Goal: Task Accomplishment & Management: Complete application form

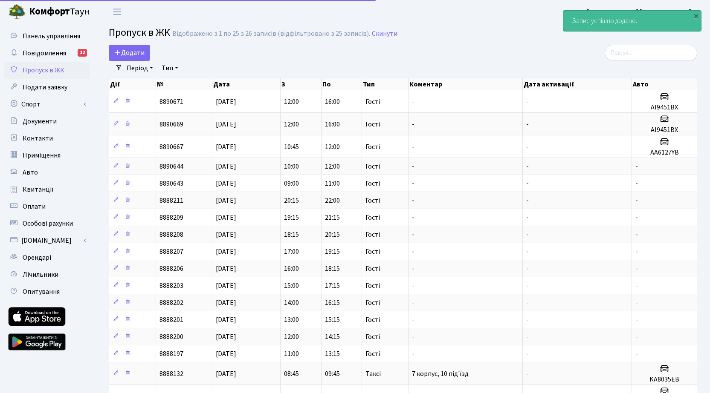
select select "25"
click at [138, 56] on span "Додати" at bounding box center [129, 52] width 30 height 9
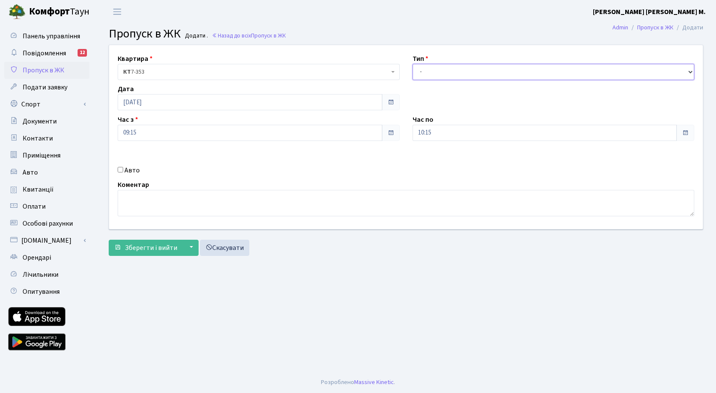
click at [437, 72] on select "- Доставка Таксі Гості Сервіс" at bounding box center [554, 72] width 282 height 16
select select "3"
click at [413, 64] on select "- Доставка Таксі Гості Сервіс" at bounding box center [554, 72] width 282 height 16
click at [156, 251] on span "Зберегти і вийти" at bounding box center [151, 247] width 52 height 9
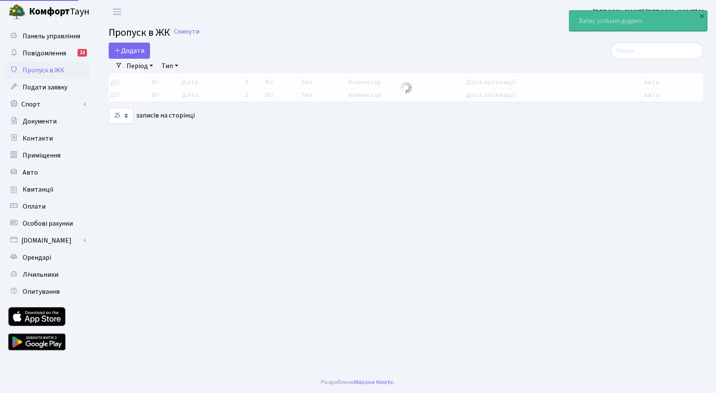
select select "25"
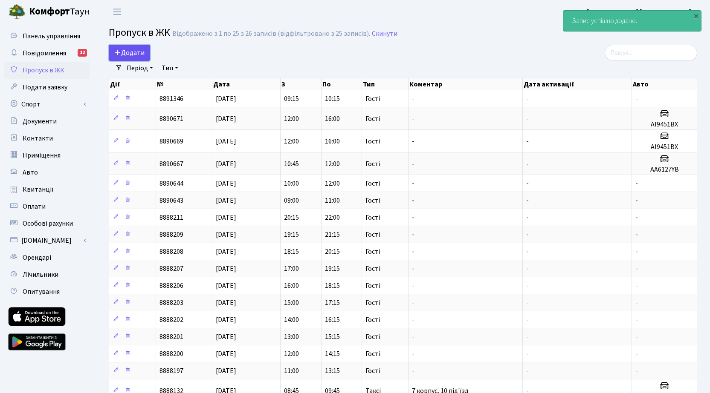
click at [140, 55] on span "Додати" at bounding box center [129, 52] width 30 height 9
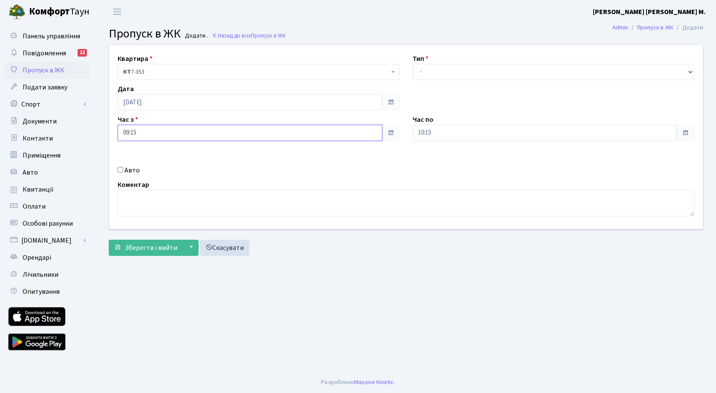
click at [173, 134] on input "09:15" at bounding box center [250, 133] width 265 height 16
click at [145, 159] on icon at bounding box center [141, 162] width 23 height 23
type input "10:15"
click at [461, 136] on input "10:15" at bounding box center [545, 133] width 265 height 16
click at [436, 163] on icon at bounding box center [436, 162] width 23 height 23
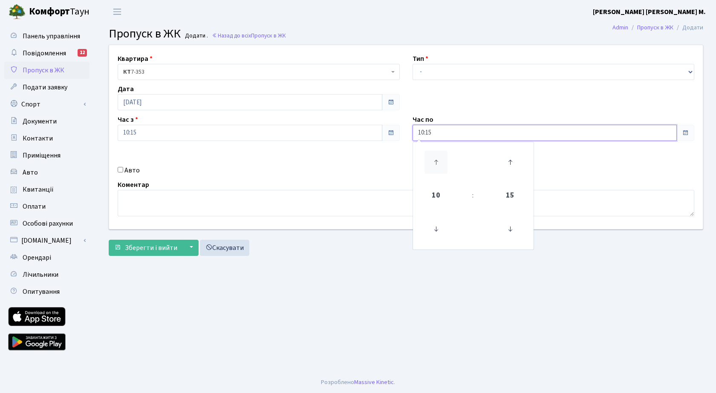
type input "11:15"
click at [480, 71] on select "- Доставка Таксі Гості Сервіс" at bounding box center [554, 72] width 282 height 16
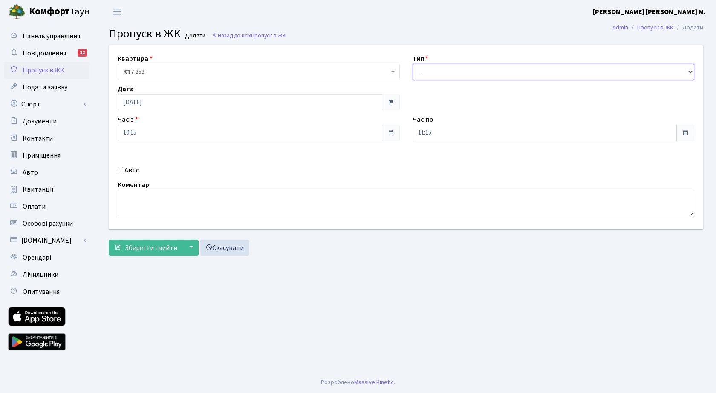
select select "3"
click at [413, 64] on select "- Доставка Таксі Гості Сервіс" at bounding box center [554, 72] width 282 height 16
click at [150, 250] on span "Зберегти і вийти" at bounding box center [151, 247] width 52 height 9
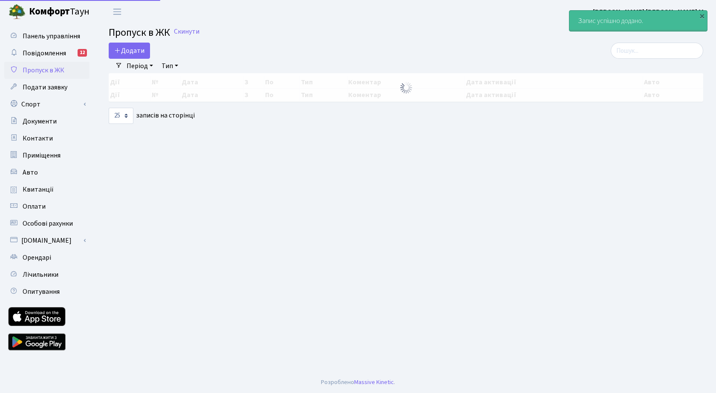
select select "25"
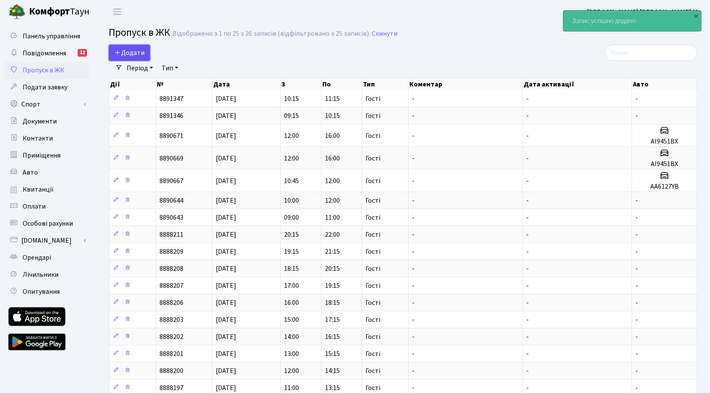
click at [136, 51] on span "Додати" at bounding box center [129, 52] width 30 height 9
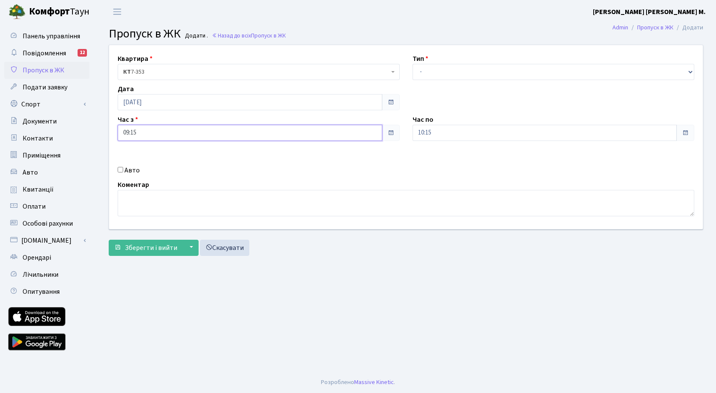
click at [153, 133] on input "09:15" at bounding box center [250, 133] width 265 height 16
click at [142, 155] on icon at bounding box center [141, 162] width 23 height 23
click at [143, 154] on icon at bounding box center [141, 162] width 23 height 23
type input "11:15"
click at [455, 136] on input "10:15" at bounding box center [545, 133] width 265 height 16
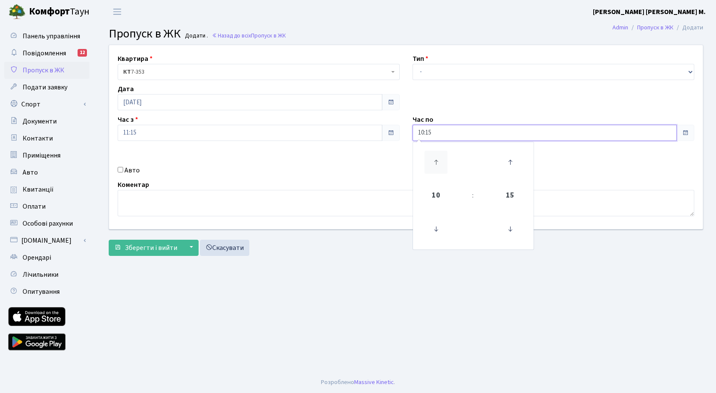
click at [445, 162] on icon at bounding box center [436, 162] width 23 height 23
type input "12:15"
click at [465, 70] on select "- Доставка Таксі Гості Сервіс" at bounding box center [554, 72] width 282 height 16
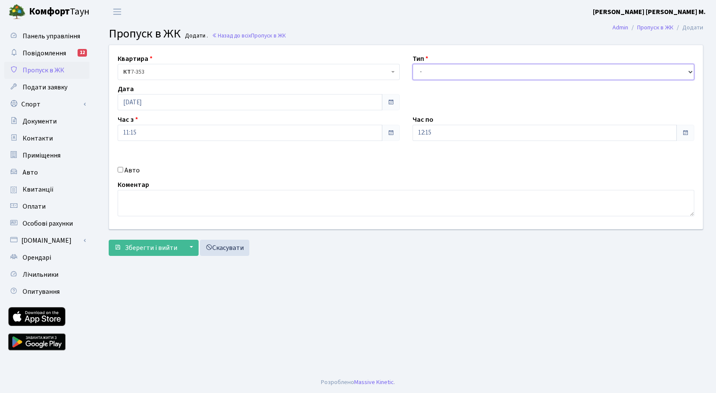
select select "3"
click at [413, 64] on select "- Доставка Таксі Гості Сервіс" at bounding box center [554, 72] width 282 height 16
click at [149, 245] on span "Зберегти і вийти" at bounding box center [151, 247] width 52 height 9
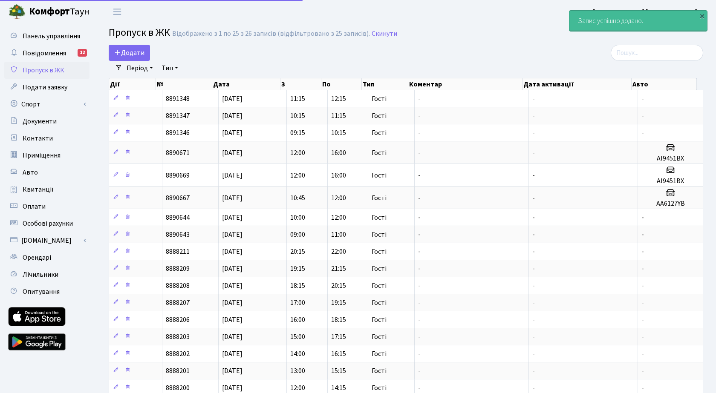
select select "25"
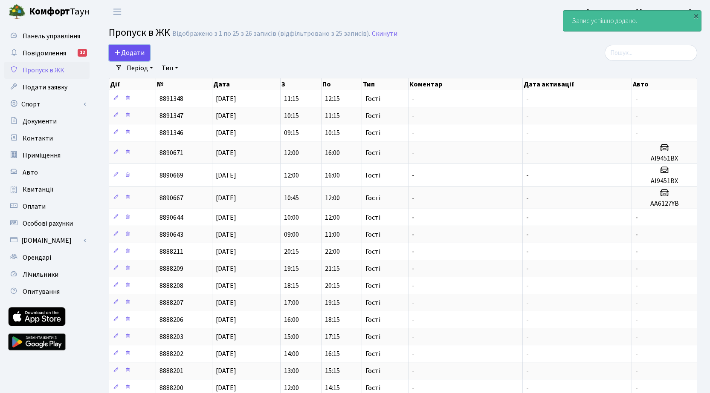
click at [134, 53] on span "Додати" at bounding box center [129, 52] width 30 height 9
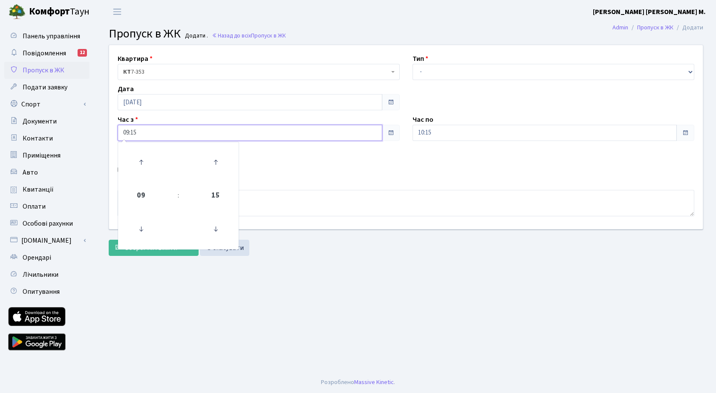
click at [156, 130] on input "09:15" at bounding box center [250, 133] width 265 height 16
click at [146, 156] on icon at bounding box center [141, 162] width 23 height 23
click at [148, 160] on icon at bounding box center [141, 162] width 23 height 23
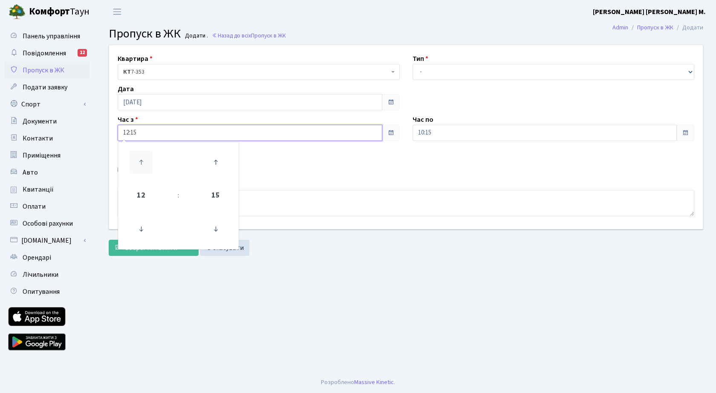
type input "13:15"
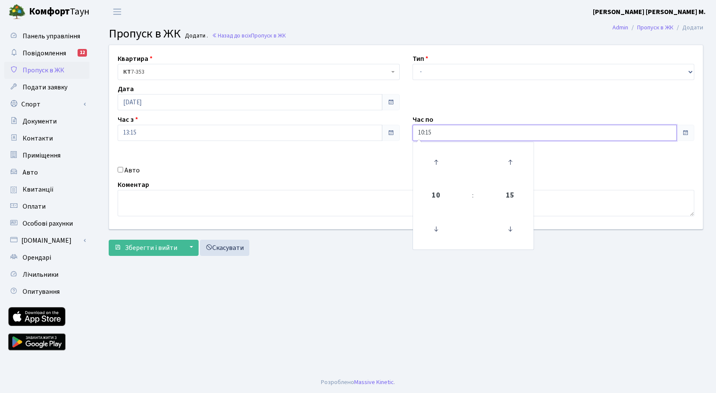
click at [453, 135] on input "10:15" at bounding box center [545, 133] width 265 height 16
click at [444, 161] on icon at bounding box center [436, 162] width 23 height 23
click at [444, 159] on icon at bounding box center [436, 162] width 23 height 23
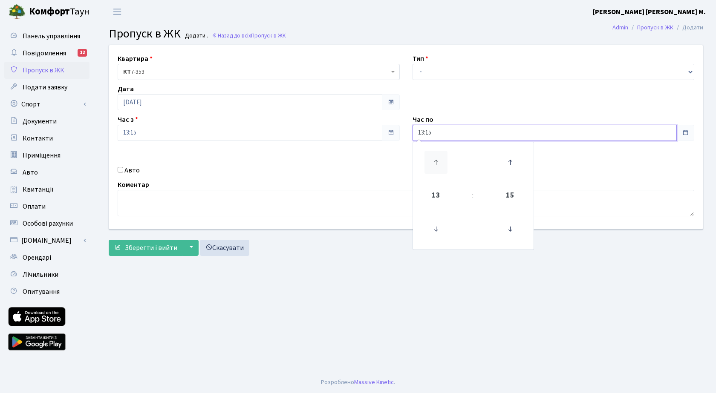
type input "14:15"
click at [451, 75] on select "- Доставка Таксі Гості Сервіс" at bounding box center [554, 72] width 282 height 16
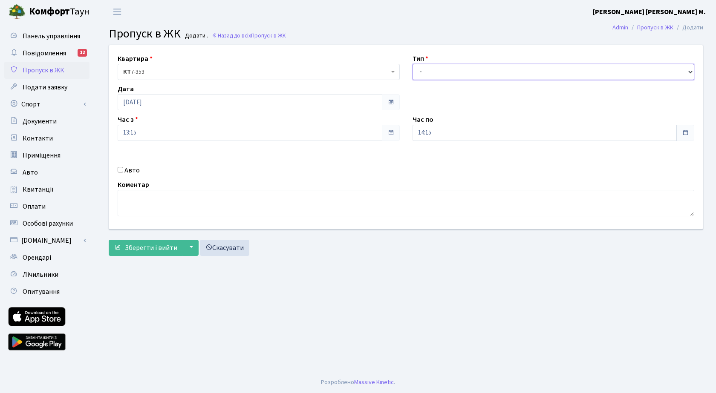
select select "3"
click at [413, 64] on select "- Доставка Таксі Гості Сервіс" at bounding box center [554, 72] width 282 height 16
click at [147, 243] on span "Зберегти і вийти" at bounding box center [151, 247] width 52 height 9
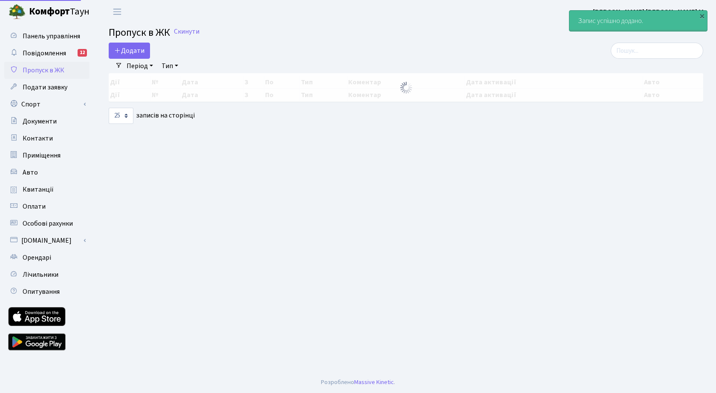
select select "25"
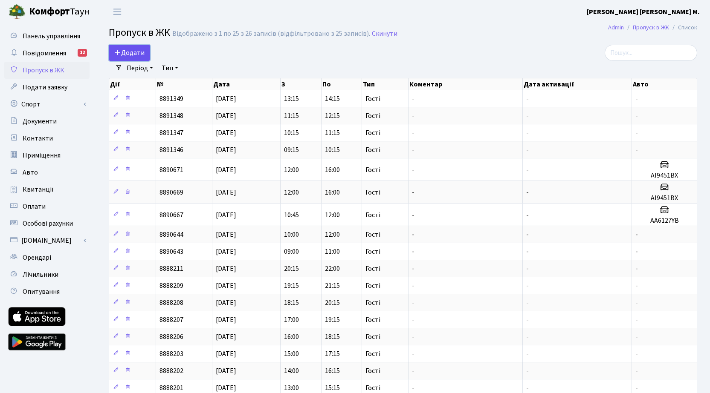
click at [136, 55] on span "Додати" at bounding box center [129, 52] width 30 height 9
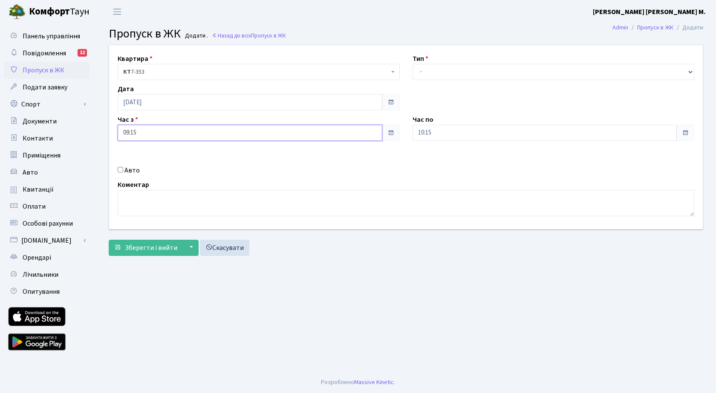
click at [158, 136] on input "09:15" at bounding box center [250, 133] width 265 height 16
click at [142, 169] on icon at bounding box center [141, 162] width 23 height 23
click at [142, 168] on icon at bounding box center [141, 162] width 23 height 23
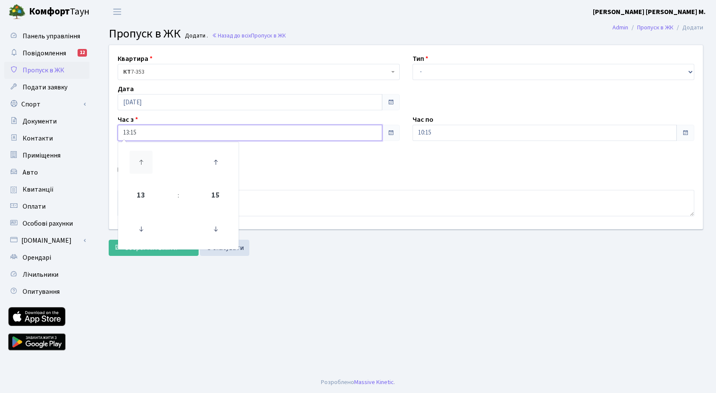
click at [142, 168] on icon at bounding box center [141, 162] width 23 height 23
type input "14:15"
click at [455, 134] on input "10:15" at bounding box center [545, 133] width 265 height 16
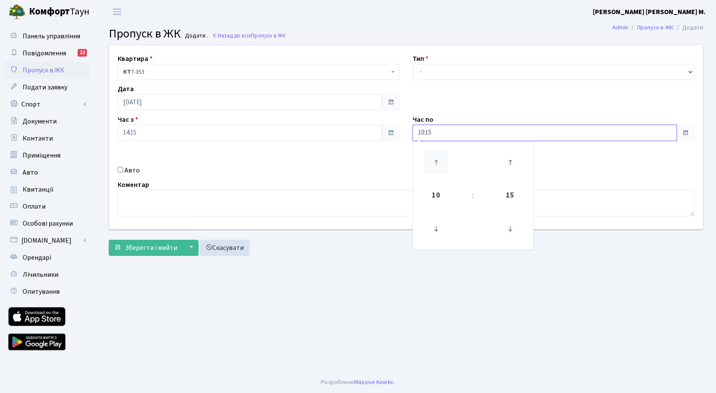
click at [443, 161] on icon at bounding box center [436, 162] width 23 height 23
click at [441, 160] on icon at bounding box center [436, 162] width 23 height 23
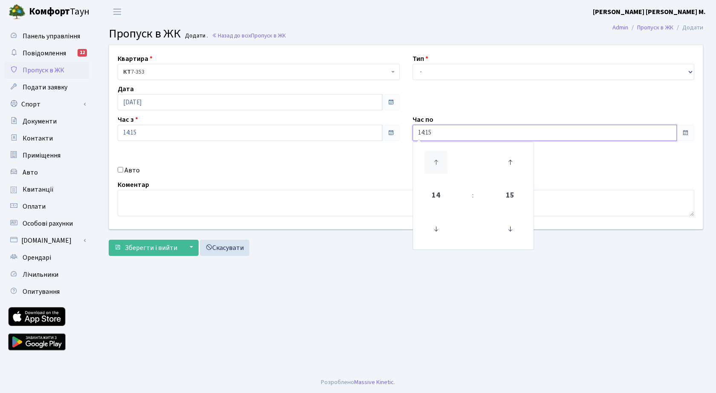
type input "15:15"
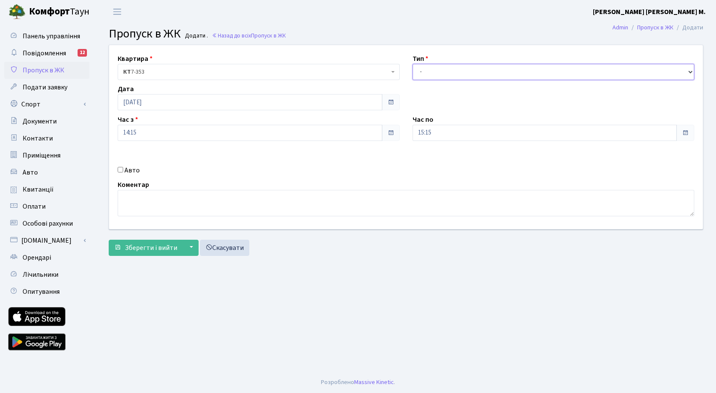
click at [438, 74] on select "- Доставка Таксі Гості Сервіс" at bounding box center [554, 72] width 282 height 16
select select "3"
click at [413, 64] on select "- Доставка Таксі Гості Сервіс" at bounding box center [554, 72] width 282 height 16
click at [151, 246] on span "Зберегти і вийти" at bounding box center [151, 247] width 52 height 9
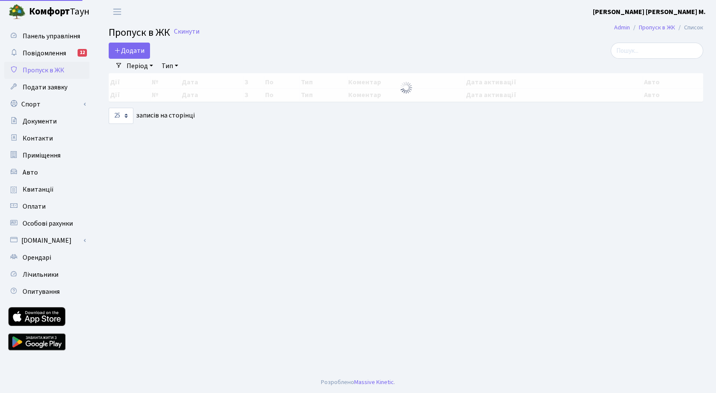
select select "25"
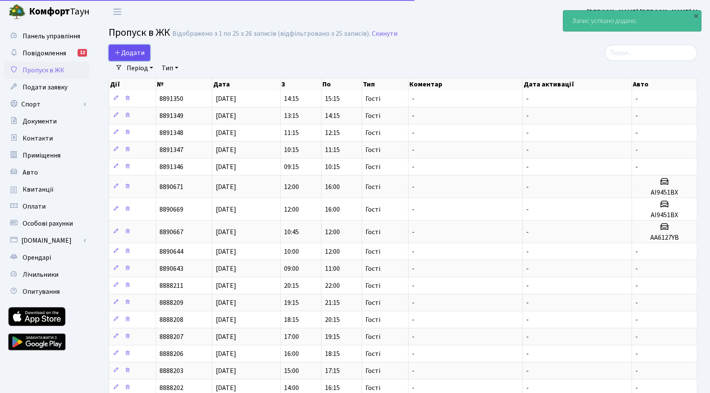
click at [135, 55] on span "Додати" at bounding box center [129, 52] width 30 height 9
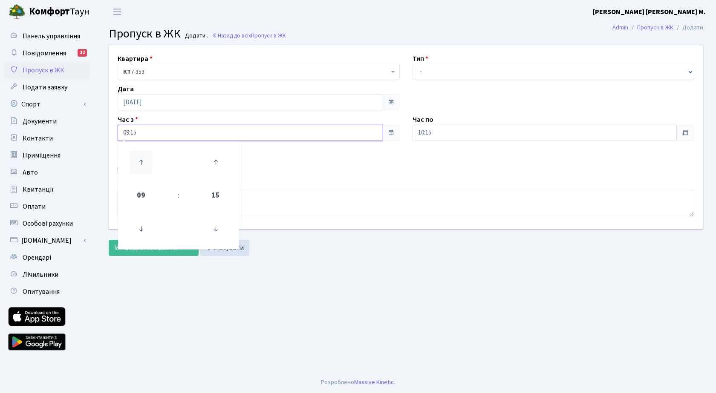
drag, startPoint x: 164, startPoint y: 136, endPoint x: 149, endPoint y: 170, distance: 36.8
click at [164, 140] on input "09:15" at bounding box center [250, 133] width 265 height 16
click at [143, 163] on icon at bounding box center [141, 162] width 23 height 23
click at [145, 162] on icon at bounding box center [141, 162] width 23 height 23
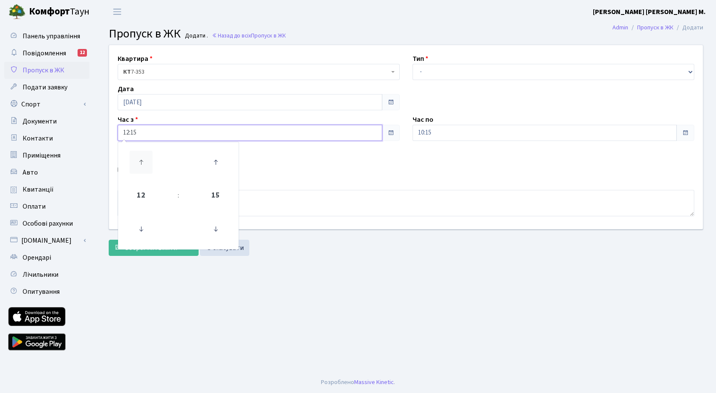
click at [145, 162] on icon at bounding box center [141, 162] width 23 height 23
click at [144, 159] on icon at bounding box center [141, 162] width 23 height 23
type input "15:15"
click at [491, 134] on input "10:15" at bounding box center [545, 133] width 265 height 16
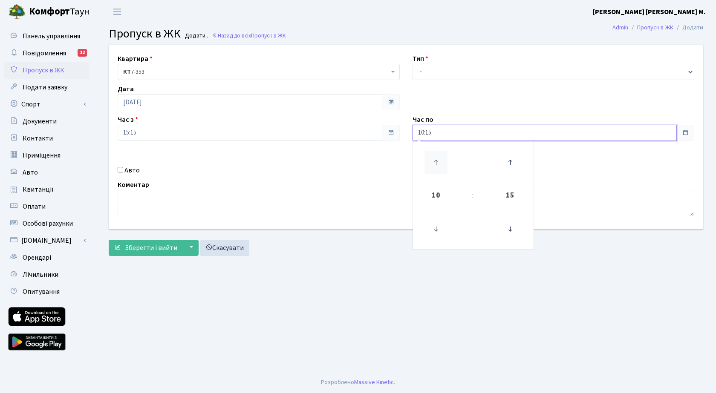
click at [447, 164] on icon at bounding box center [436, 162] width 23 height 23
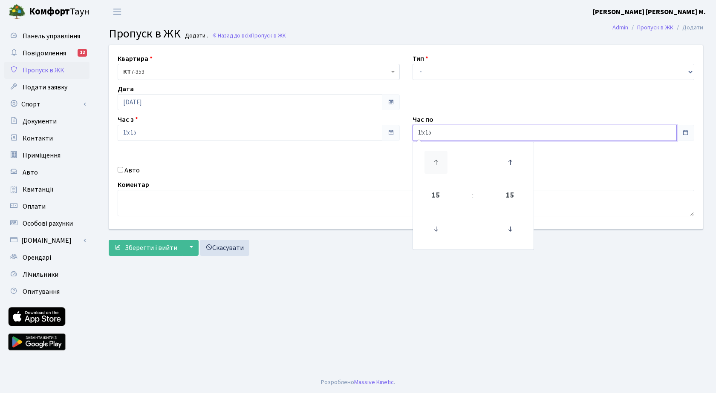
click at [447, 164] on icon at bounding box center [436, 162] width 23 height 23
type input "16:15"
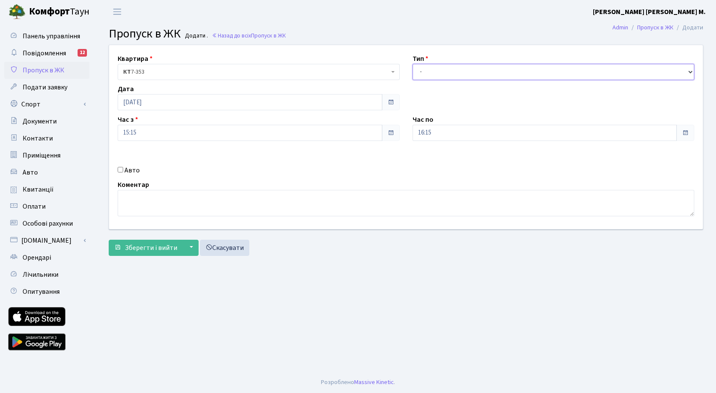
click at [441, 72] on select "- Доставка Таксі Гості Сервіс" at bounding box center [554, 72] width 282 height 16
select select "3"
click at [413, 64] on select "- Доставка Таксі Гості Сервіс" at bounding box center [554, 72] width 282 height 16
click at [150, 251] on span "Зберегти і вийти" at bounding box center [151, 247] width 52 height 9
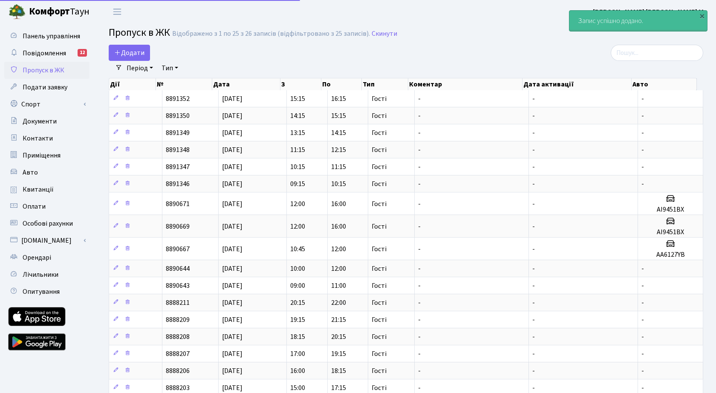
select select "25"
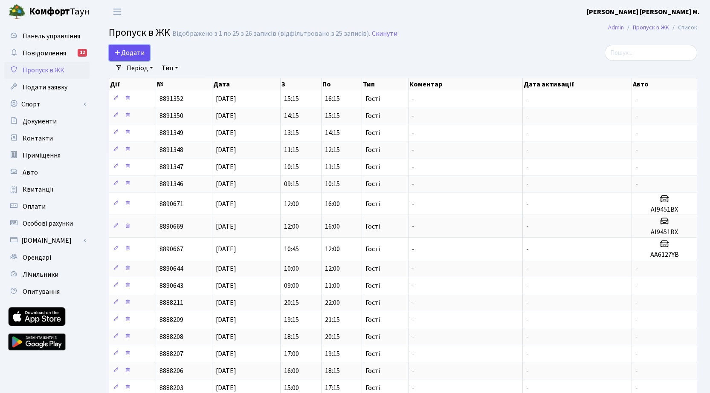
click at [130, 55] on span "Додати" at bounding box center [129, 52] width 30 height 9
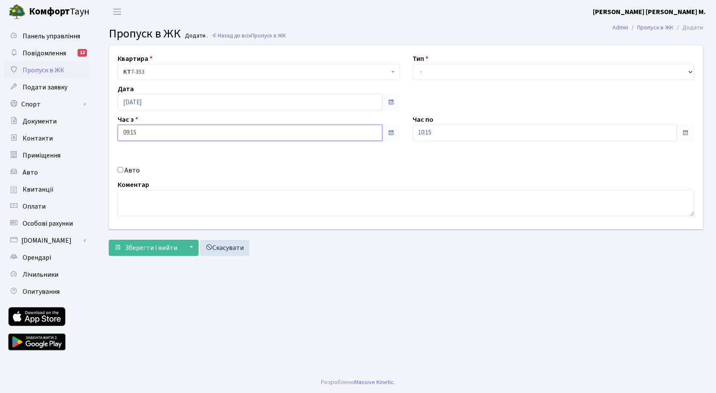
click at [162, 130] on input "09:15" at bounding box center [250, 133] width 265 height 16
click at [142, 155] on icon at bounding box center [141, 162] width 23 height 23
click at [142, 154] on icon at bounding box center [141, 162] width 23 height 23
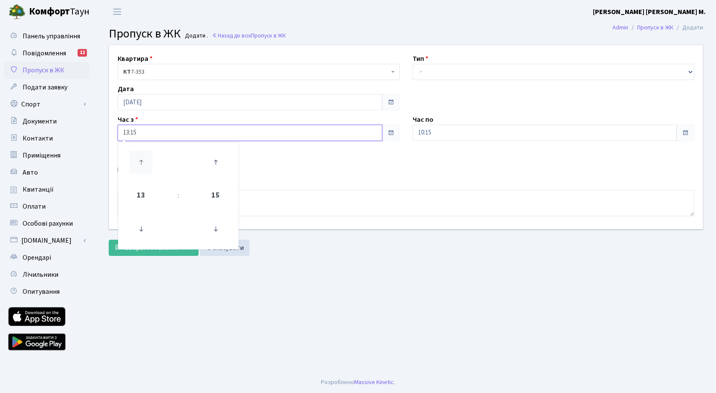
click at [142, 154] on icon at bounding box center [141, 162] width 23 height 23
click at [142, 153] on icon at bounding box center [141, 162] width 23 height 23
type input "16:15"
click at [459, 135] on input "10:15" at bounding box center [545, 133] width 265 height 16
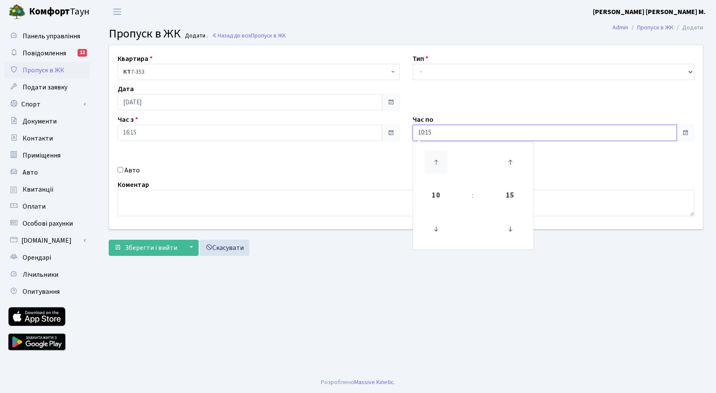
click at [435, 161] on icon at bounding box center [436, 162] width 23 height 23
click at [436, 159] on icon at bounding box center [436, 162] width 23 height 23
click at [435, 159] on icon at bounding box center [436, 162] width 23 height 23
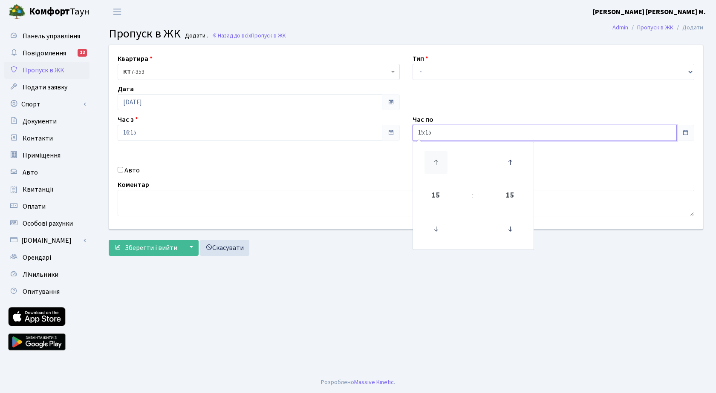
click at [435, 158] on icon at bounding box center [436, 162] width 23 height 23
click at [434, 156] on icon at bounding box center [436, 162] width 23 height 23
type input "17:15"
click at [437, 74] on select "- Доставка Таксі Гості Сервіс" at bounding box center [554, 72] width 282 height 16
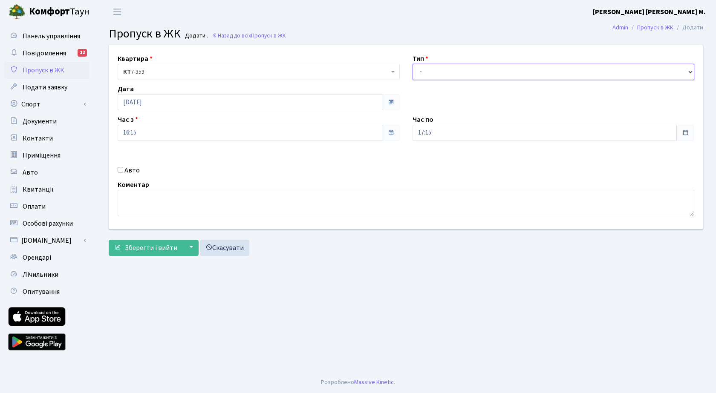
select select "3"
click at [413, 64] on select "- Доставка Таксі Гості Сервіс" at bounding box center [554, 72] width 282 height 16
click at [155, 247] on span "Зберегти і вийти" at bounding box center [151, 247] width 52 height 9
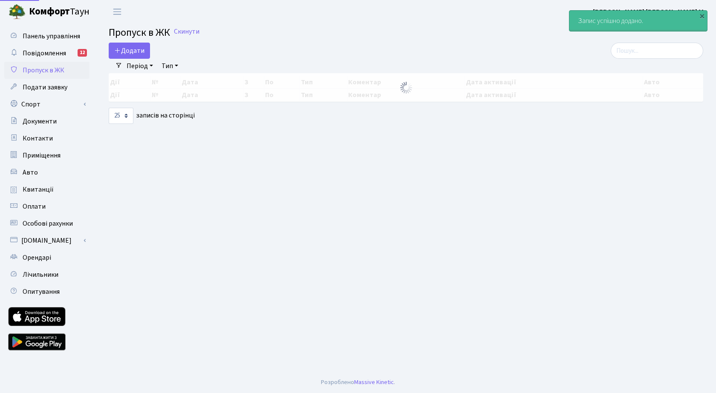
select select "25"
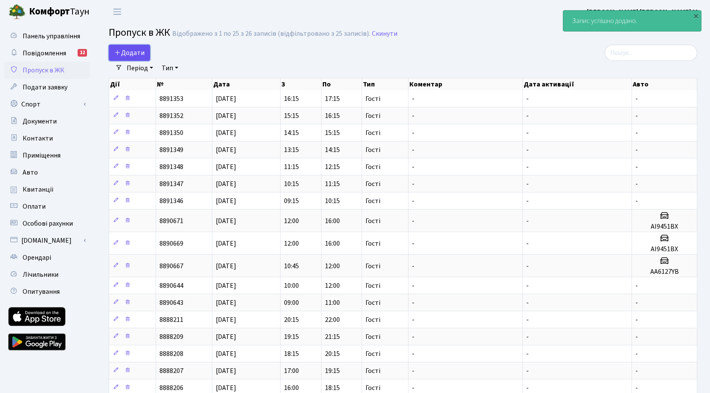
click at [133, 53] on span "Додати" at bounding box center [129, 52] width 30 height 9
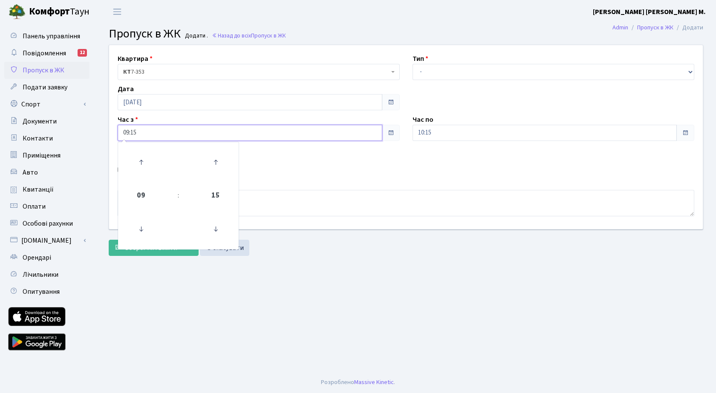
click at [240, 137] on input "09:15" at bounding box center [250, 133] width 265 height 16
click at [150, 159] on icon at bounding box center [141, 162] width 23 height 23
click at [151, 158] on icon at bounding box center [141, 162] width 23 height 23
click at [151, 157] on icon at bounding box center [141, 162] width 23 height 23
click at [151, 155] on icon at bounding box center [141, 162] width 23 height 23
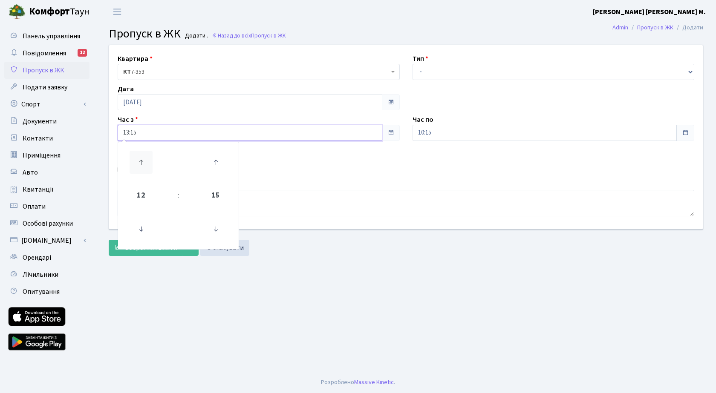
click at [151, 155] on icon at bounding box center [141, 162] width 23 height 23
click at [150, 155] on icon at bounding box center [141, 162] width 23 height 23
click at [150, 154] on icon at bounding box center [141, 162] width 23 height 23
click at [150, 153] on icon at bounding box center [141, 162] width 23 height 23
click at [150, 151] on icon at bounding box center [141, 162] width 23 height 23
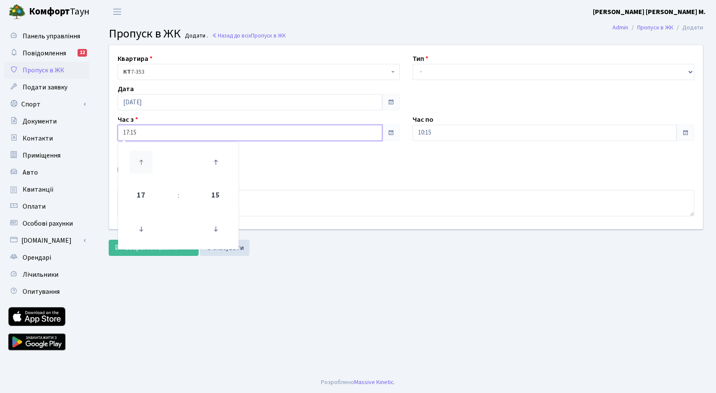
type input "18:15"
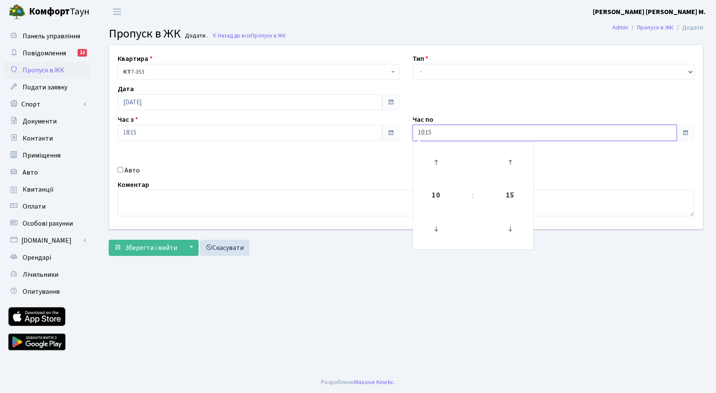
click at [453, 133] on input "10:15" at bounding box center [545, 133] width 265 height 16
click at [435, 154] on icon at bounding box center [436, 162] width 23 height 23
click at [434, 152] on icon at bounding box center [436, 162] width 23 height 23
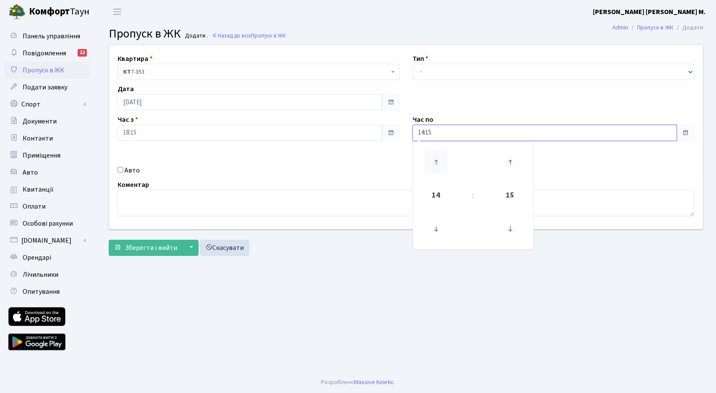
click at [433, 152] on icon at bounding box center [436, 162] width 23 height 23
click at [431, 150] on link at bounding box center [435, 162] width 25 height 31
click at [431, 148] on link at bounding box center [435, 162] width 25 height 31
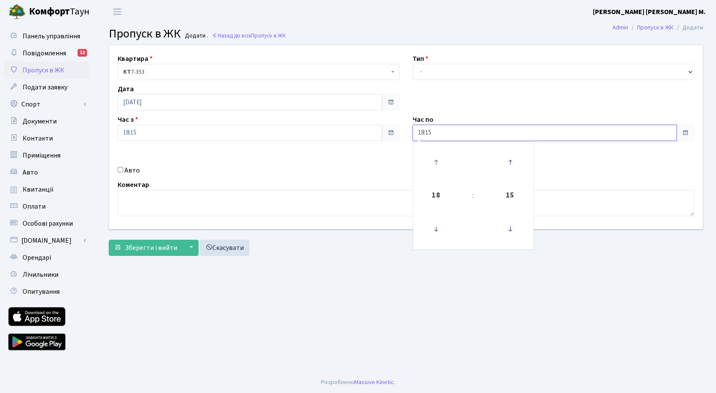
type input "19:15"
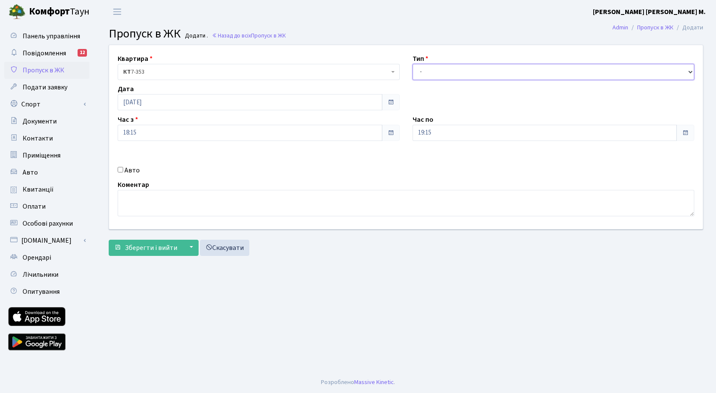
click at [454, 69] on select "- Доставка Таксі Гості Сервіс" at bounding box center [554, 72] width 282 height 16
select select "3"
click at [413, 64] on select "- Доставка Таксі Гості Сервіс" at bounding box center [554, 72] width 282 height 16
click at [157, 257] on div "Квартира <b>КТ</b>&nbsp;&nbsp;&nbsp;&nbsp;7-353 <b>КТ</b>&nbsp;&nbsp;&nbsp;&nbs…" at bounding box center [405, 153] width 607 height 216
click at [141, 246] on span "Зберегти і вийти" at bounding box center [151, 247] width 52 height 9
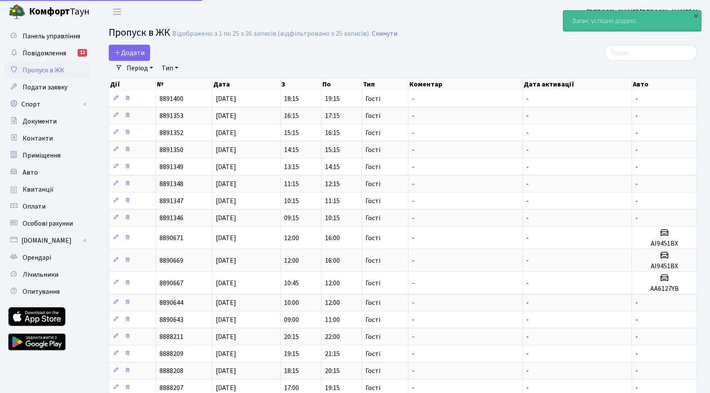
select select "25"
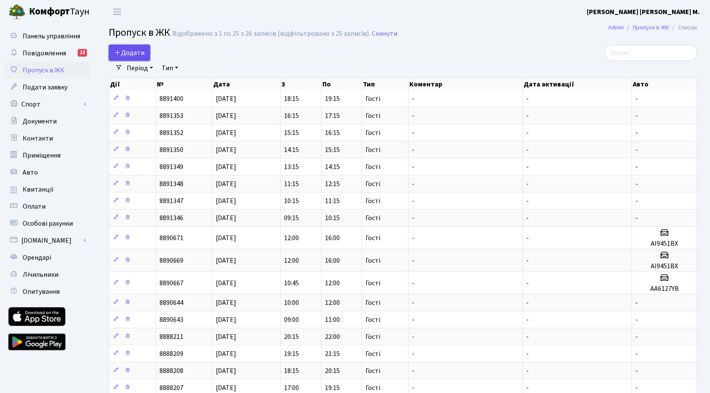
click at [145, 53] on link "Додати" at bounding box center [129, 53] width 41 height 16
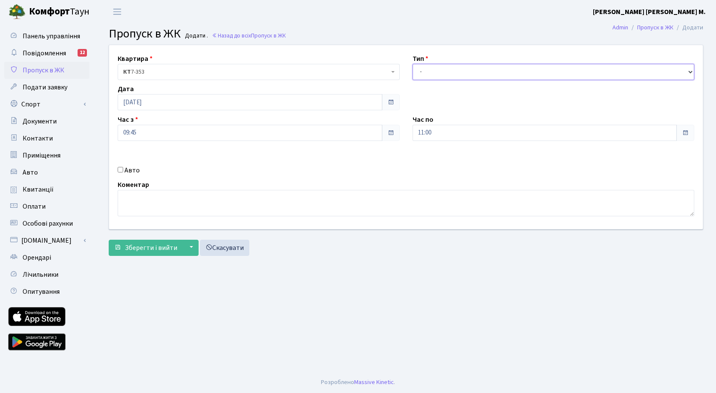
drag, startPoint x: 471, startPoint y: 72, endPoint x: 471, endPoint y: 78, distance: 6.8
click at [471, 72] on select "- Доставка Таксі Гості Сервіс" at bounding box center [554, 72] width 282 height 16
select select "3"
click at [413, 64] on select "- Доставка Таксі Гості Сервіс" at bounding box center [554, 72] width 282 height 16
click at [120, 171] on input "Авто" at bounding box center [121, 170] width 6 height 6
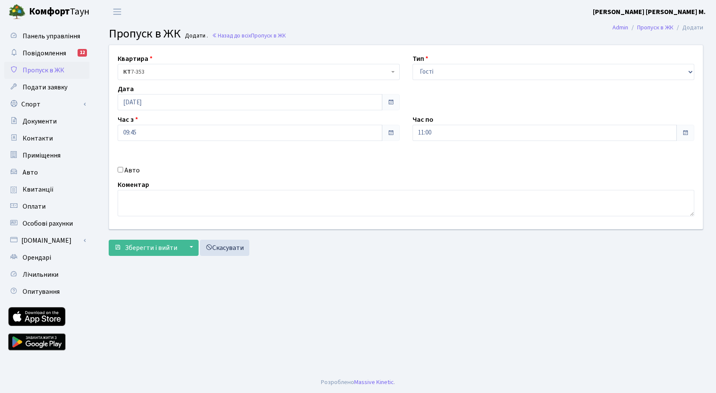
checkbox input "true"
click at [426, 72] on select "- Доставка Таксі Гості Сервіс" at bounding box center [554, 72] width 282 height 16
select select "2"
click at [413, 64] on select "- Доставка Таксі Гості Сервіс" at bounding box center [554, 72] width 282 height 16
paste input "BT8048AK"
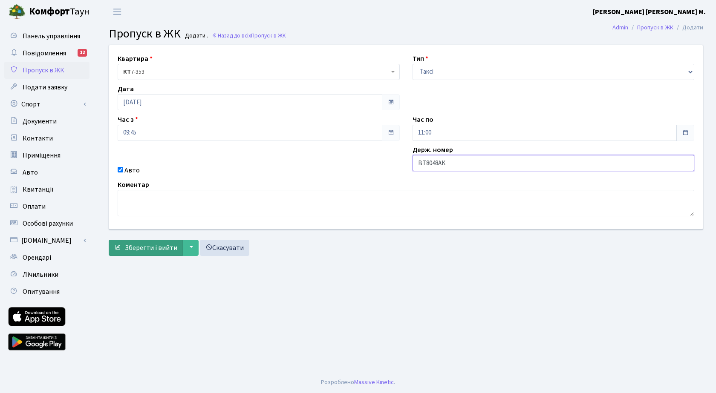
type input "BT8048AK"
drag, startPoint x: 164, startPoint y: 247, endPoint x: 168, endPoint y: 252, distance: 6.3
click at [164, 248] on span "Зберегти і вийти" at bounding box center [151, 247] width 52 height 9
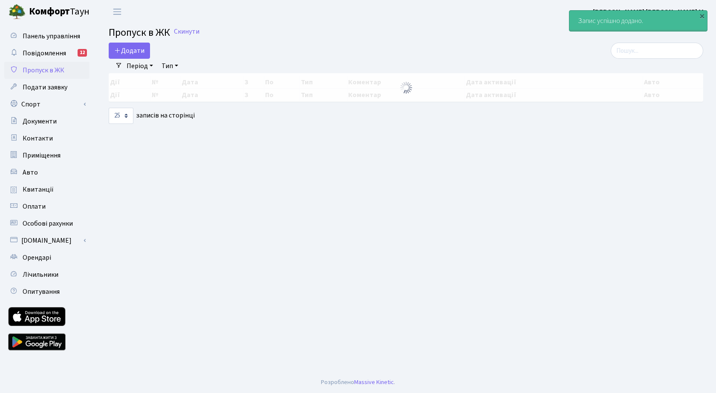
select select "25"
